Goal: Task Accomplishment & Management: Use online tool/utility

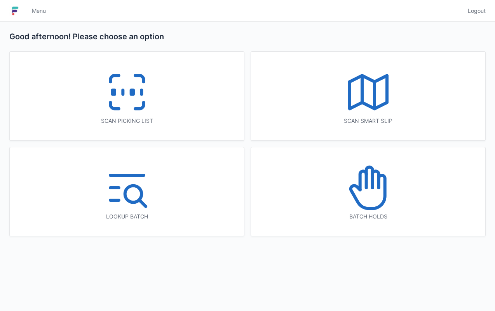
click at [123, 97] on icon at bounding box center [127, 92] width 50 height 50
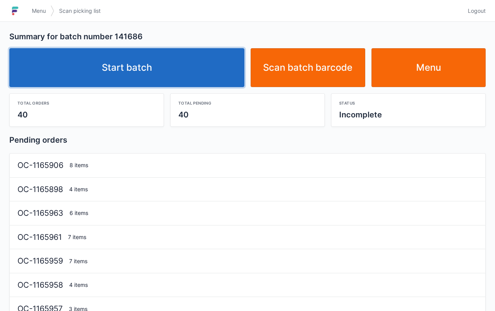
click at [146, 68] on link "Start batch" at bounding box center [126, 67] width 235 height 39
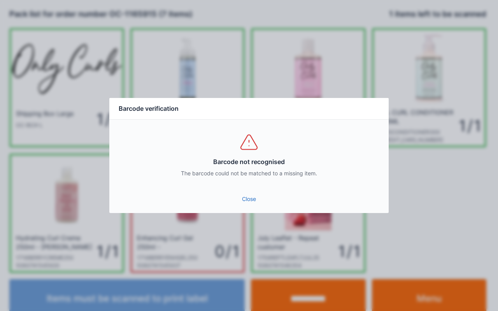
click at [246, 203] on link "Close" at bounding box center [248, 199] width 267 height 14
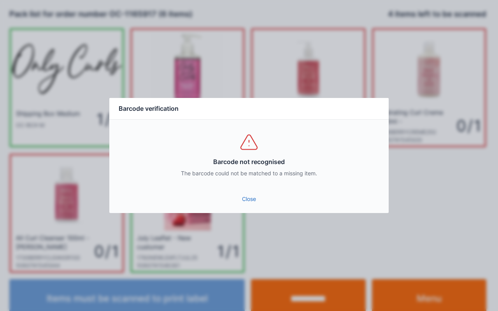
click at [247, 180] on div "Barcode not recognised The barcode could not be matched to a missing item." at bounding box center [248, 155] width 279 height 70
click at [244, 202] on link "Close" at bounding box center [248, 199] width 267 height 14
click at [254, 200] on link "Close" at bounding box center [248, 199] width 267 height 14
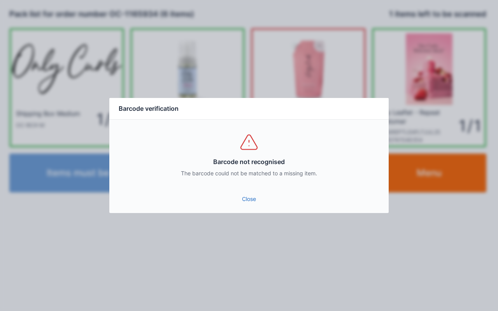
click at [246, 194] on link "Close" at bounding box center [248, 199] width 267 height 14
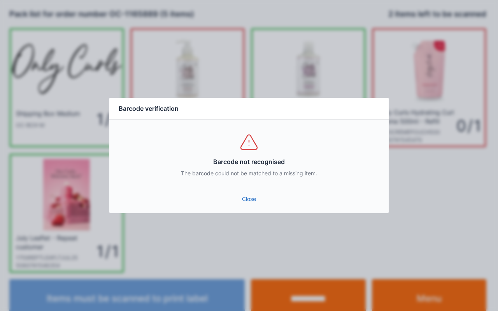
click at [241, 200] on link "Close" at bounding box center [248, 199] width 267 height 14
click at [250, 200] on link "Close" at bounding box center [248, 199] width 267 height 14
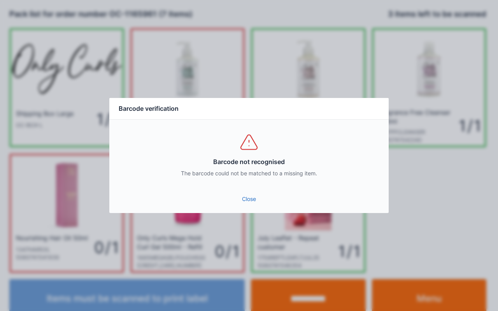
click at [256, 193] on link "Close" at bounding box center [248, 199] width 267 height 14
click at [243, 193] on link "Close" at bounding box center [248, 199] width 267 height 14
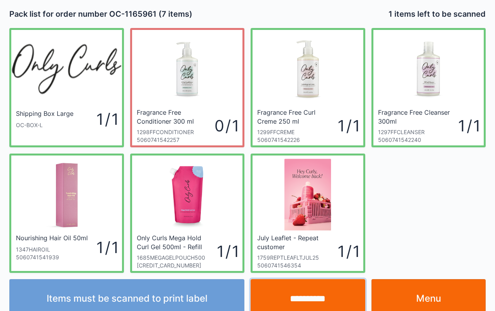
click at [310, 302] on input "**********" at bounding box center [308, 298] width 115 height 39
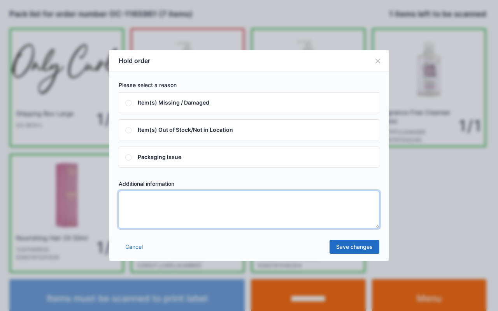
click at [143, 215] on textarea at bounding box center [249, 209] width 261 height 37
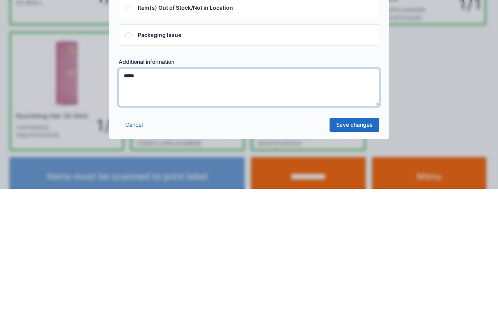
type textarea "*****"
click at [352, 247] on link "Save changes" at bounding box center [354, 247] width 50 height 14
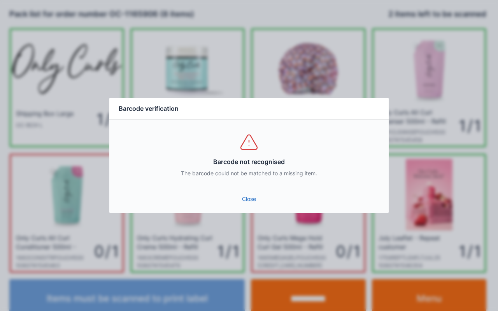
click at [243, 201] on link "Close" at bounding box center [248, 199] width 267 height 14
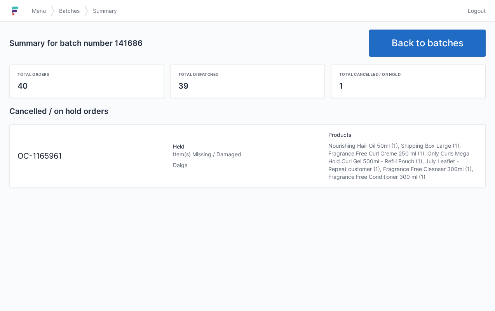
click at [39, 10] on span "Menu" at bounding box center [39, 11] width 14 height 8
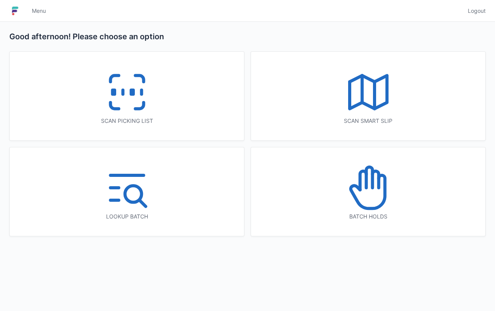
click at [366, 189] on icon at bounding box center [363, 180] width 6 height 19
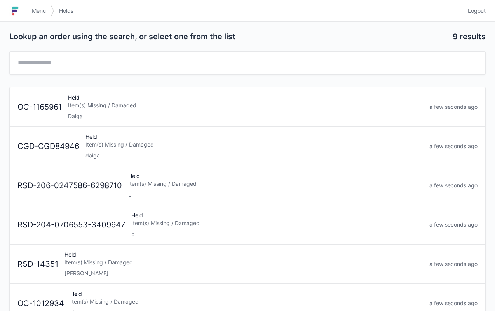
click at [105, 106] on div "Item(s) Missing / Damaged" at bounding box center [245, 105] width 355 height 8
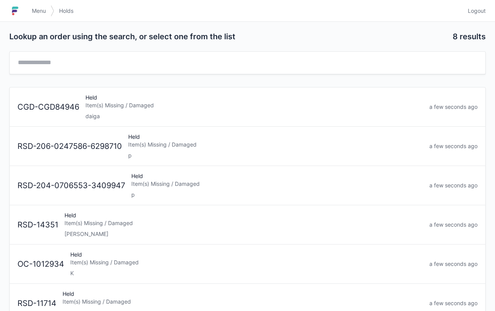
click at [30, 5] on link "Menu" at bounding box center [38, 11] width 23 height 14
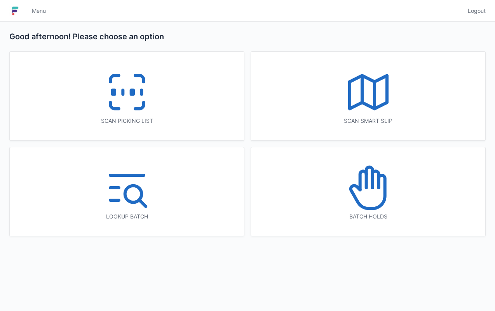
click at [375, 92] on line at bounding box center [375, 95] width 0 height 27
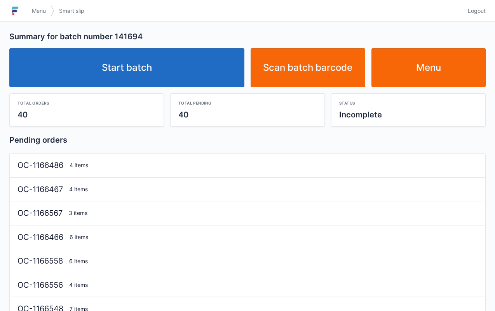
click at [131, 66] on link "Start batch" at bounding box center [126, 67] width 235 height 39
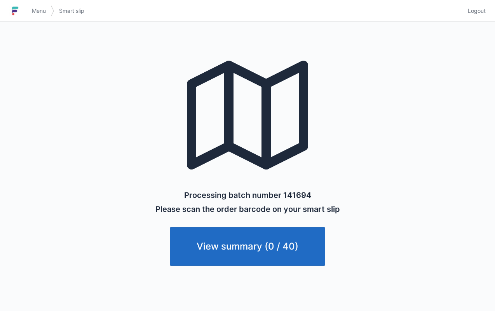
click at [36, 4] on link "Menu" at bounding box center [38, 11] width 23 height 14
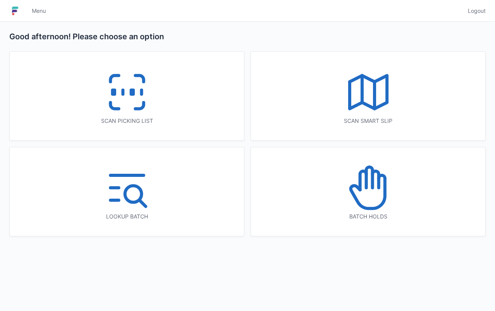
click at [382, 93] on icon at bounding box center [369, 92] width 50 height 50
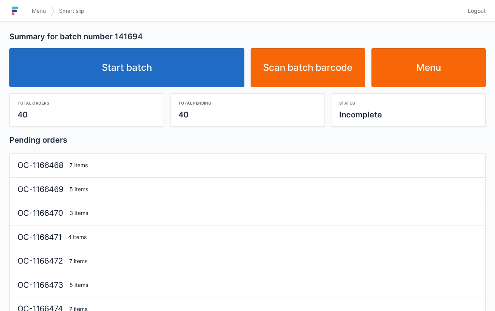
click at [135, 70] on link "Start batch" at bounding box center [126, 67] width 235 height 39
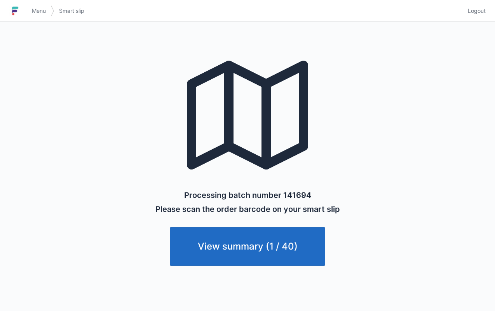
click at [30, 15] on link "Menu" at bounding box center [38, 11] width 23 height 14
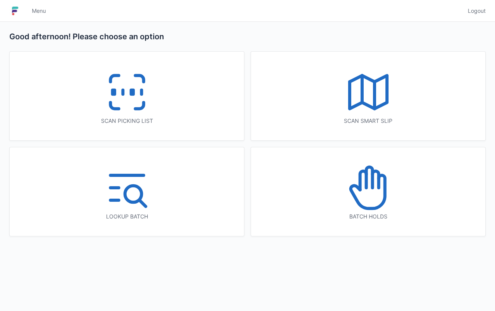
click at [131, 83] on icon at bounding box center [127, 92] width 50 height 50
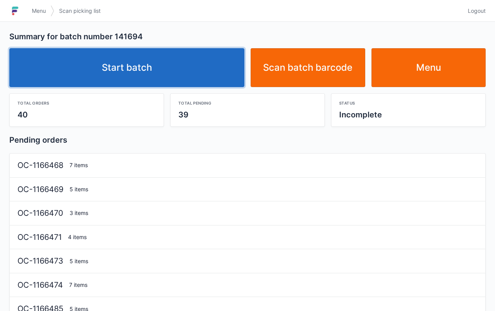
click at [149, 63] on link "Start batch" at bounding box center [126, 67] width 235 height 39
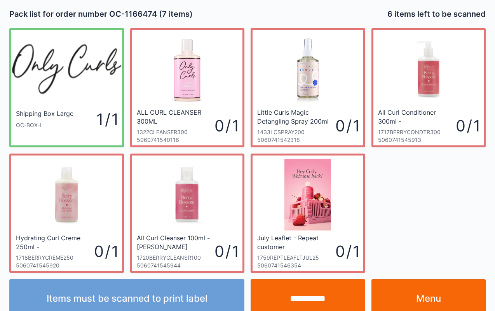
click at [434, 292] on link "Menu" at bounding box center [429, 298] width 115 height 39
